Goal: Information Seeking & Learning: Learn about a topic

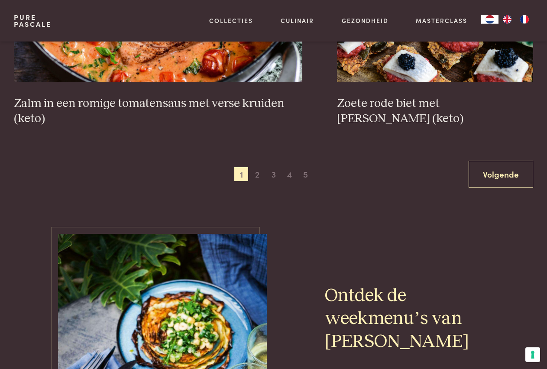
scroll to position [1590, 0]
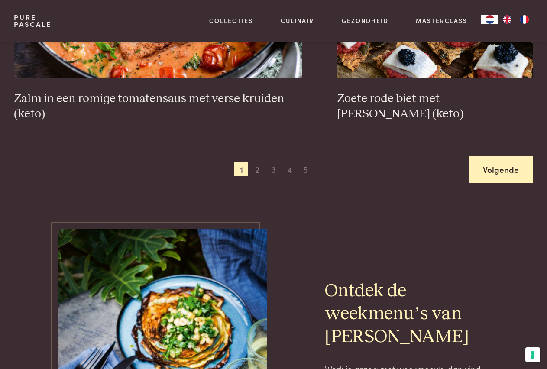
click at [505, 168] on link "Volgende" at bounding box center [501, 169] width 65 height 27
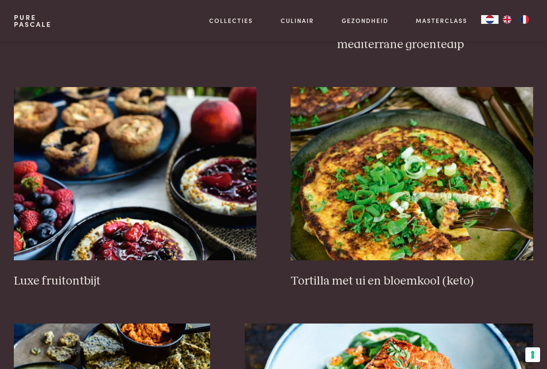
scroll to position [994, 0]
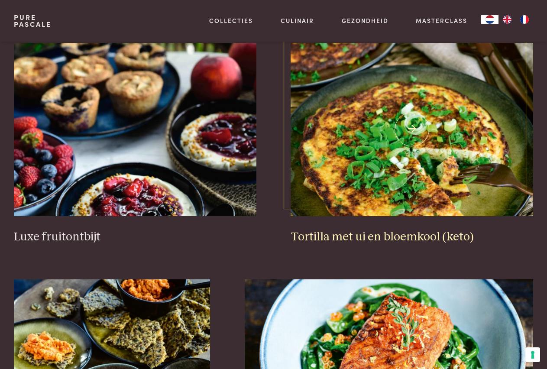
click at [374, 166] on img at bounding box center [412, 129] width 243 height 173
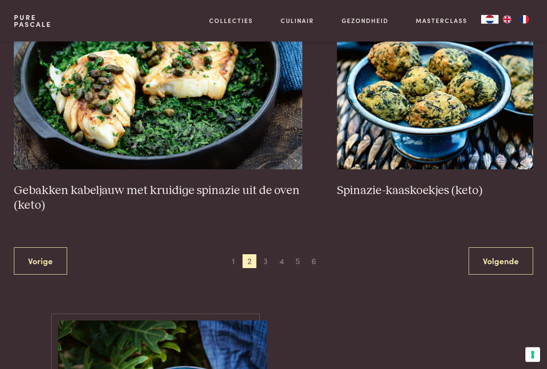
scroll to position [1524, 0]
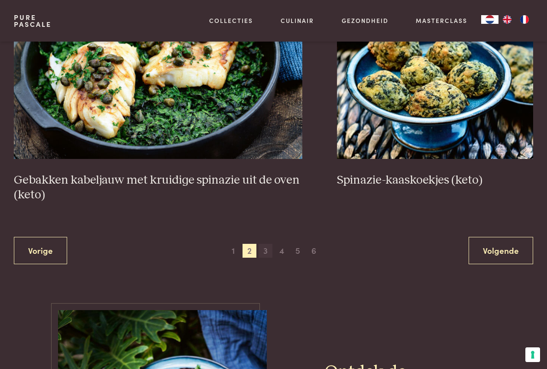
click at [269, 252] on span "3" at bounding box center [266, 251] width 14 height 14
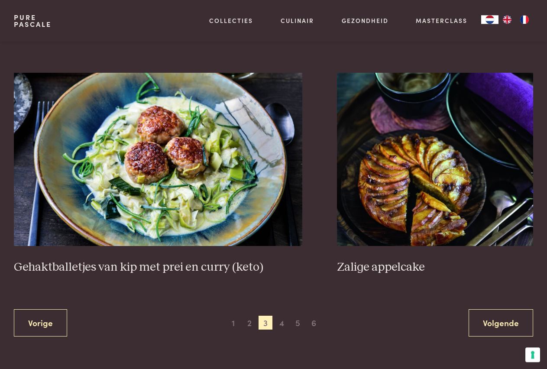
scroll to position [1524, 0]
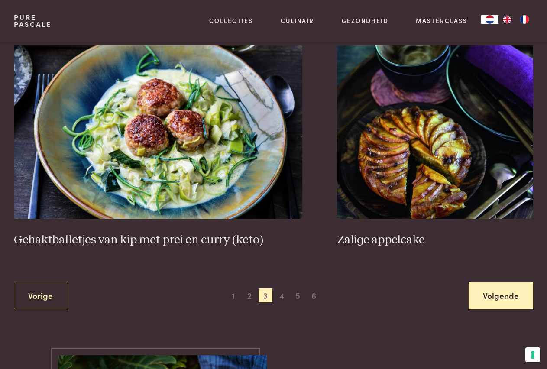
click at [489, 294] on link "Volgende" at bounding box center [501, 295] width 65 height 27
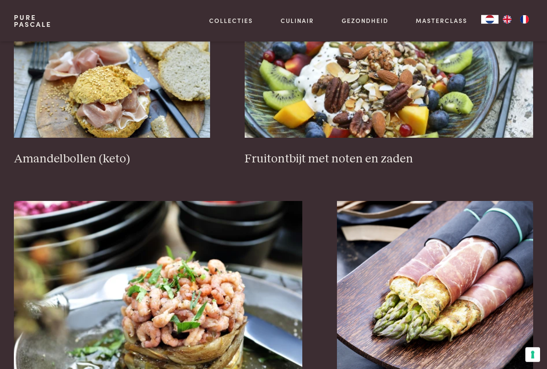
scroll to position [1436, 0]
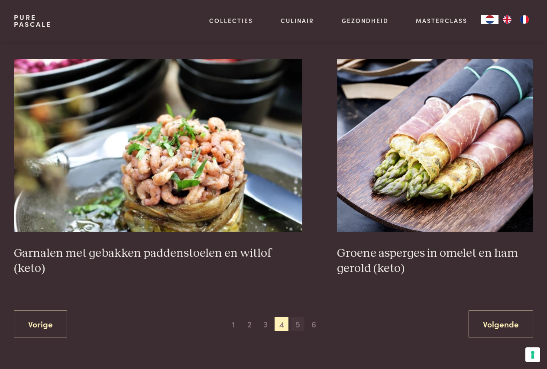
click at [295, 325] on span "5" at bounding box center [298, 324] width 14 height 14
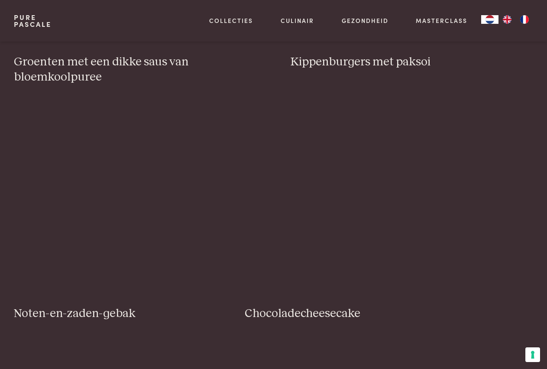
scroll to position [199, 0]
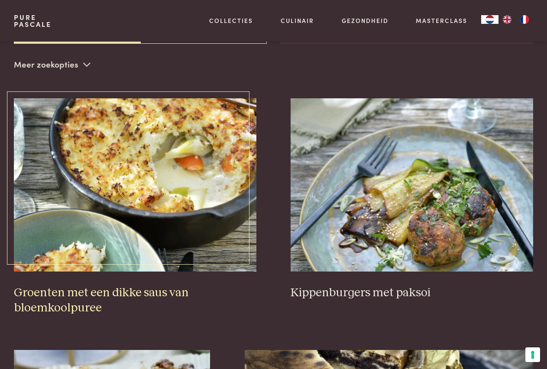
click at [151, 234] on img at bounding box center [135, 184] width 243 height 173
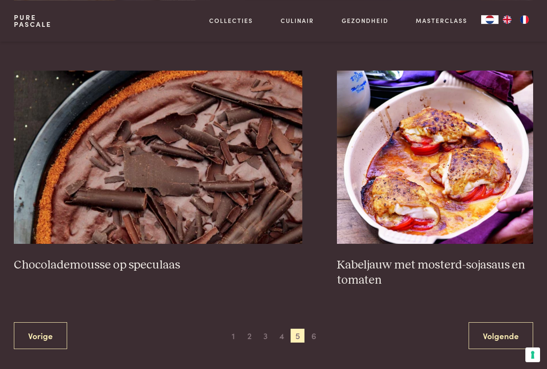
scroll to position [1480, 0]
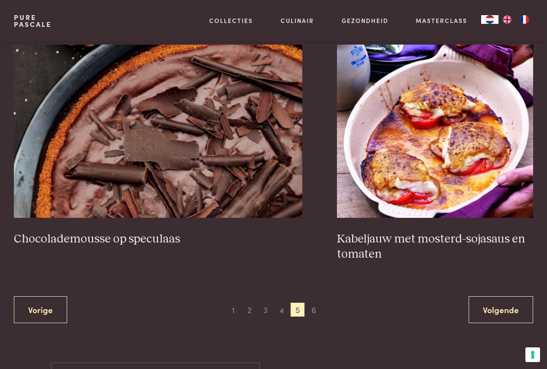
drag, startPoint x: 492, startPoint y: 311, endPoint x: 470, endPoint y: 305, distance: 21.8
click at [489, 310] on link "Volgende" at bounding box center [501, 309] width 65 height 27
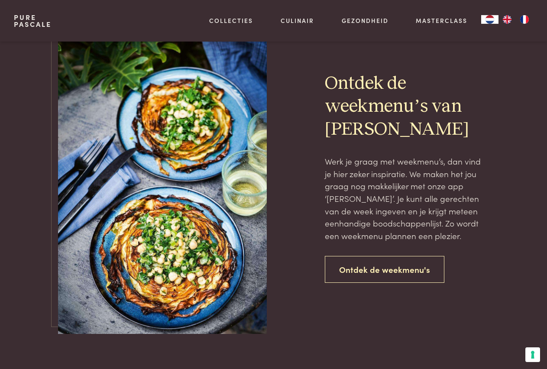
scroll to position [592, 0]
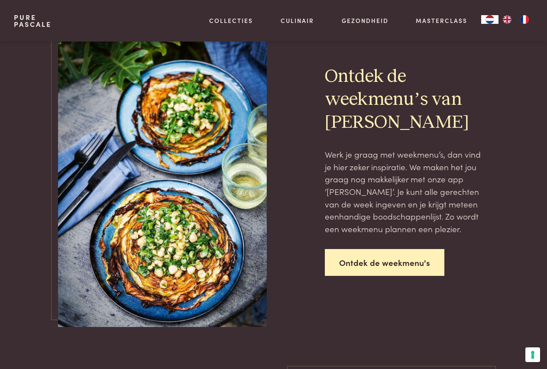
click at [379, 259] on link "Ontdek de weekmenu's" at bounding box center [385, 262] width 120 height 27
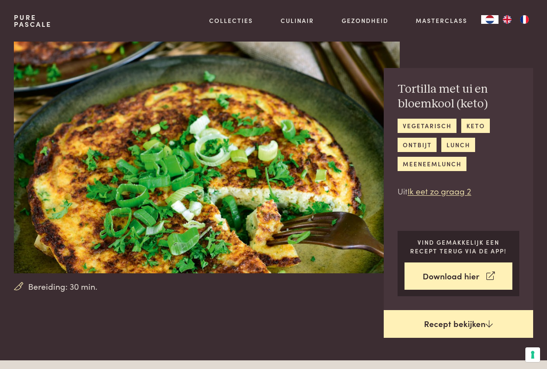
click at [427, 325] on link "Recept bekijken" at bounding box center [458, 324] width 149 height 28
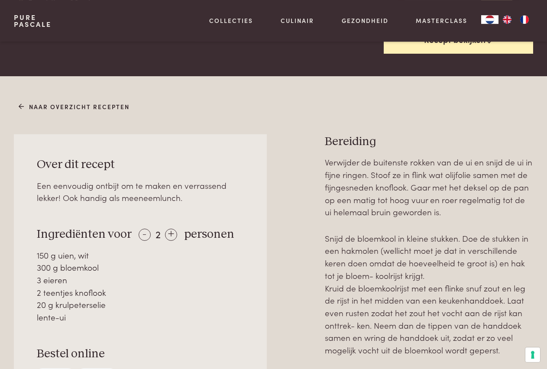
scroll to position [272, 0]
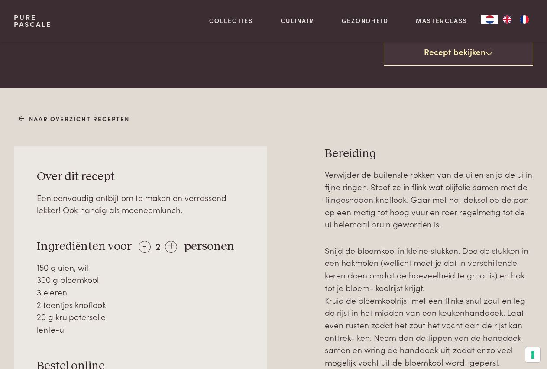
scroll to position [360, 0]
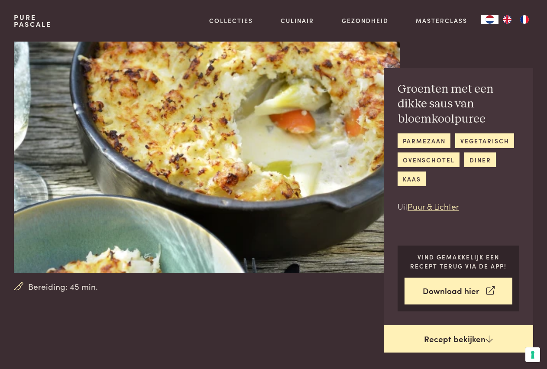
click at [437, 337] on link "Recept bekijken" at bounding box center [458, 339] width 149 height 28
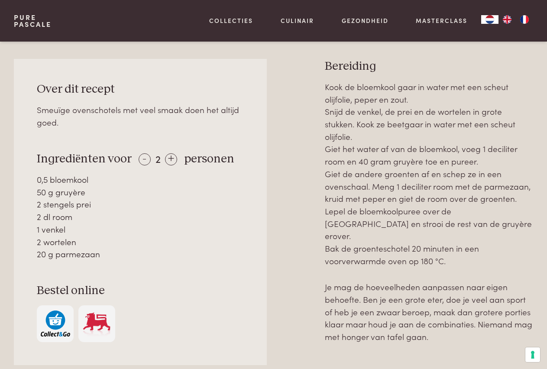
scroll to position [375, 0]
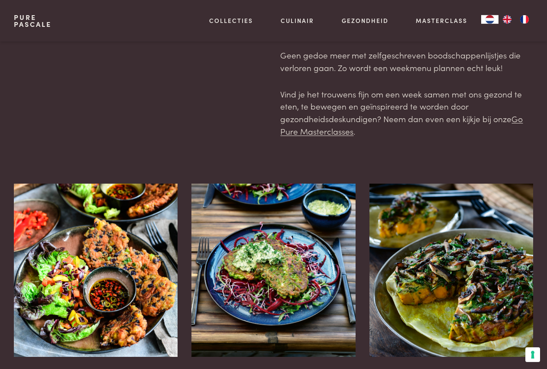
scroll to position [88, 0]
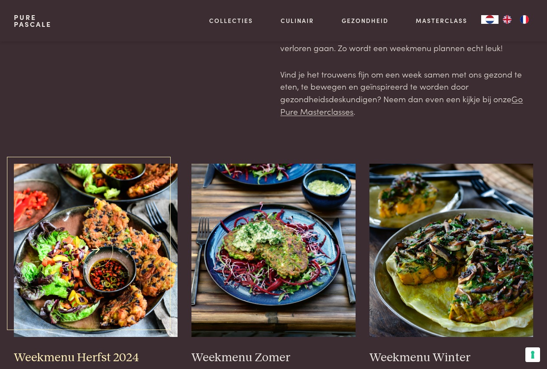
click at [90, 252] on img at bounding box center [96, 250] width 164 height 173
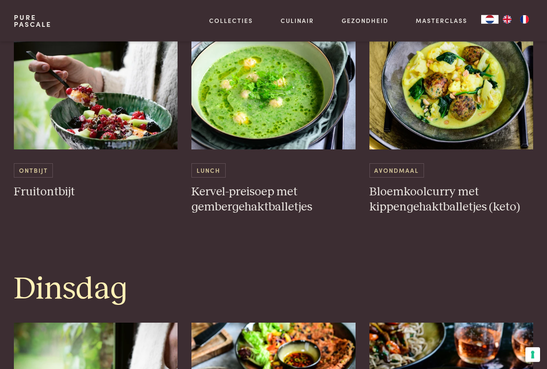
scroll to position [574, 0]
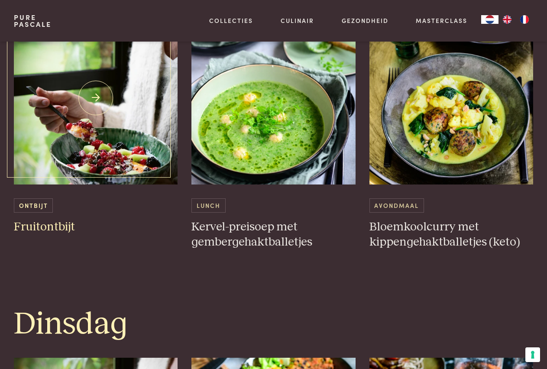
click at [43, 227] on h3 "Fruitontbijt" at bounding box center [96, 227] width 164 height 15
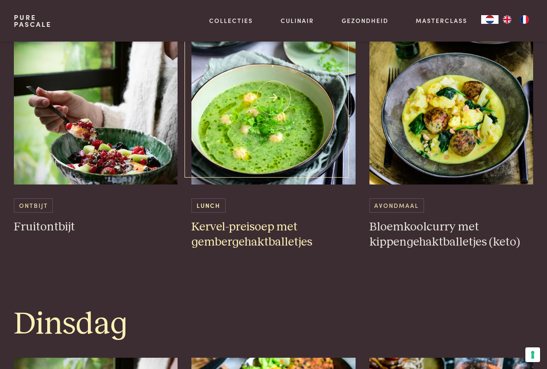
click at [265, 142] on img at bounding box center [273, 97] width 164 height 173
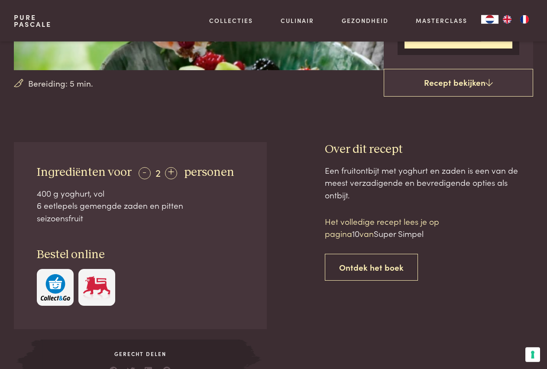
scroll to position [221, 0]
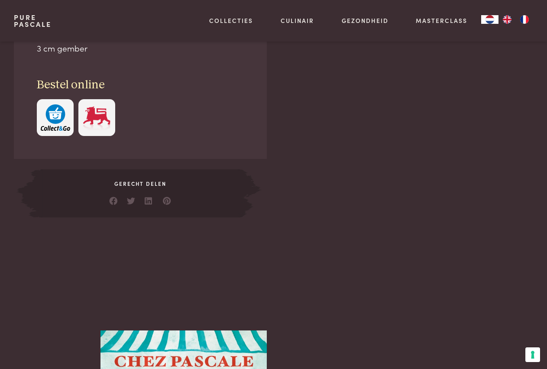
scroll to position [133, 0]
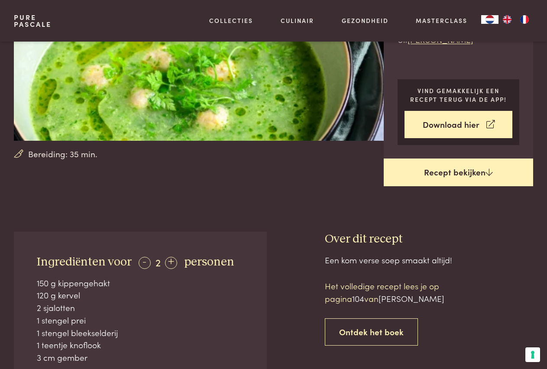
drag, startPoint x: 414, startPoint y: 174, endPoint x: 407, endPoint y: 170, distance: 8.7
click at [413, 172] on link "Recept bekijken" at bounding box center [458, 173] width 149 height 28
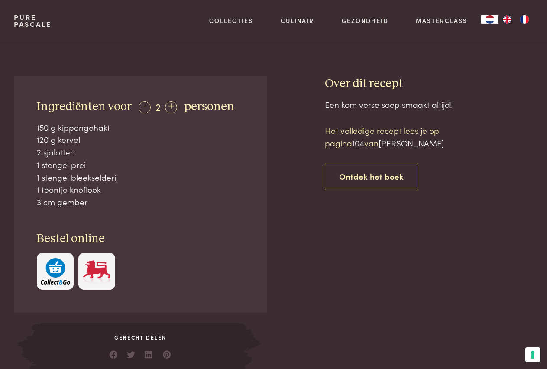
scroll to position [276, 0]
